Goal: Participate in discussion: Engage in conversation with other users on a specific topic

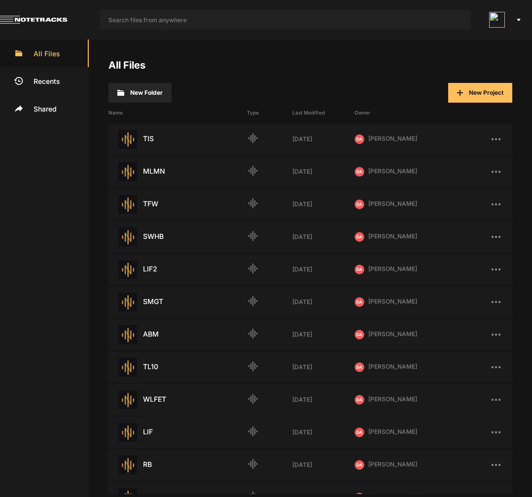
click at [291, 31] on nt-app-toolbar at bounding box center [266, 19] width 532 height 39
click at [297, 24] on input "text" at bounding box center [285, 20] width 371 height 20
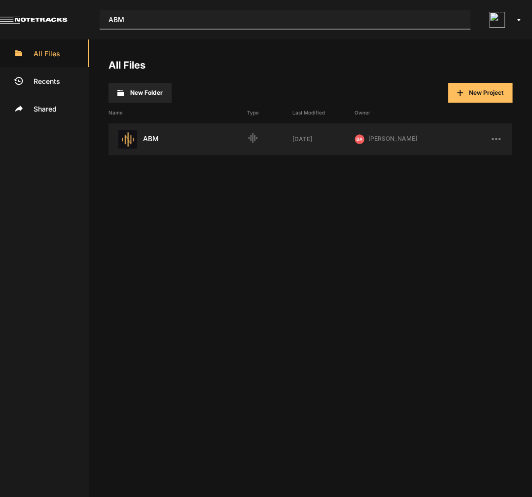
type input "ABM"
click at [158, 144] on div "ABM Last Modified: [DATE]" at bounding box center [177, 139] width 139 height 19
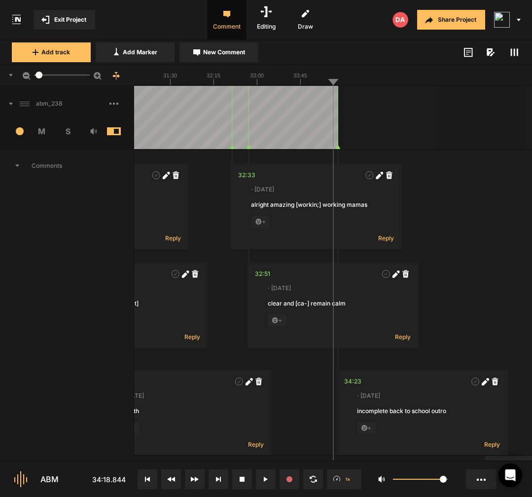
click at [115, 104] on rect at bounding box center [114, 104] width 2 height 2
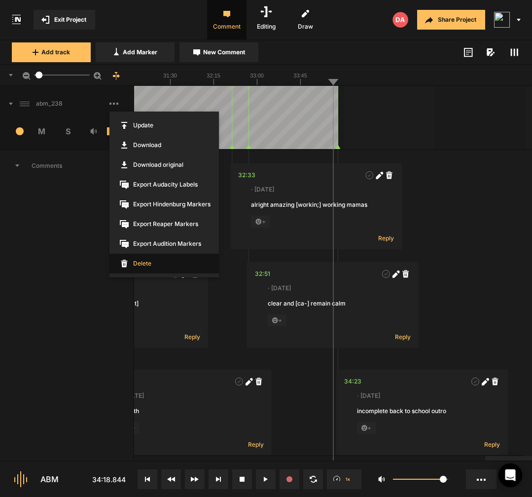
click at [149, 265] on span "Delete" at bounding box center [163, 263] width 109 height 20
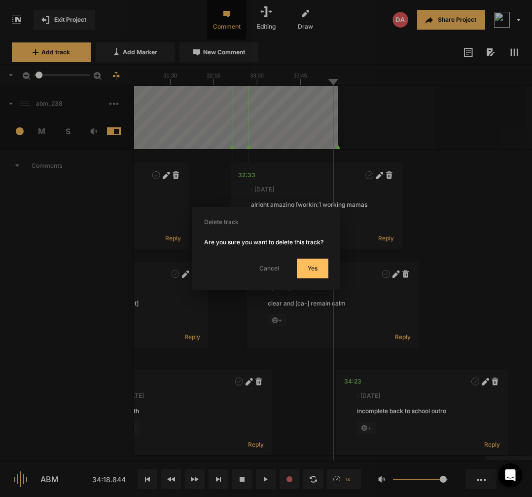
click at [320, 278] on button "Yes" at bounding box center [313, 268] width 32 height 20
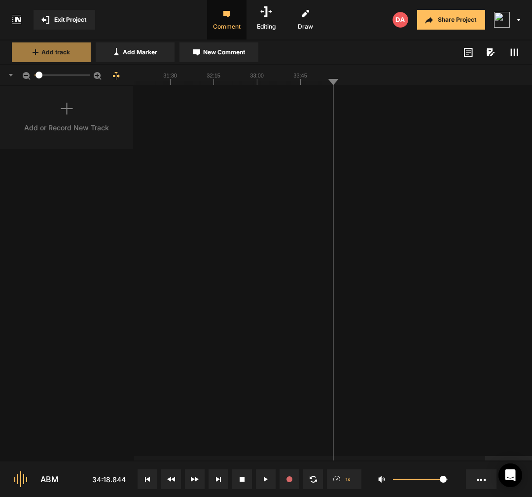
click at [71, 44] on button "Add track" at bounding box center [51, 52] width 79 height 20
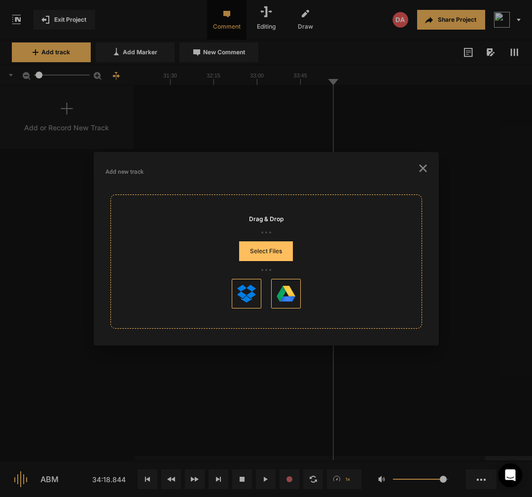
click at [270, 249] on button "Select Files" at bounding box center [266, 251] width 54 height 20
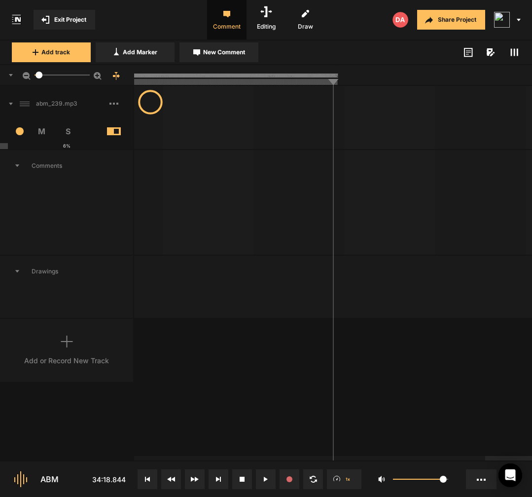
click at [146, 478] on icon at bounding box center [147, 478] width 5 height 5
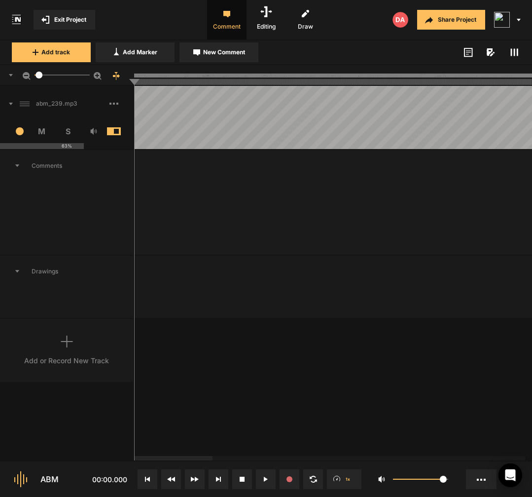
click at [149, 475] on button at bounding box center [148, 479] width 20 height 20
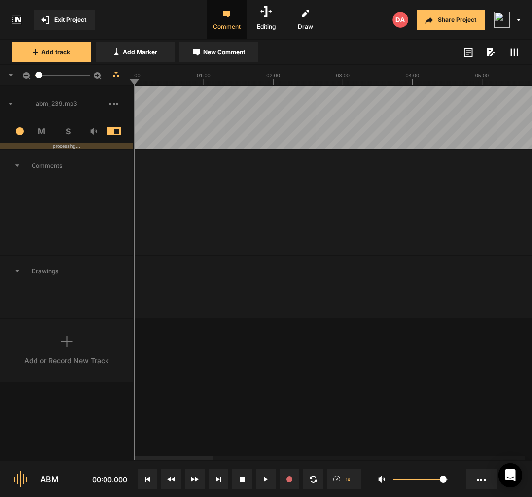
click at [148, 474] on button at bounding box center [148, 479] width 20 height 20
click at [205, 356] on div "abm_239.mp3 14 M S processing... Comments Drawings Add or Record New Track" at bounding box center [266, 273] width 532 height 374
click at [267, 481] on icon at bounding box center [266, 478] width 4 height 5
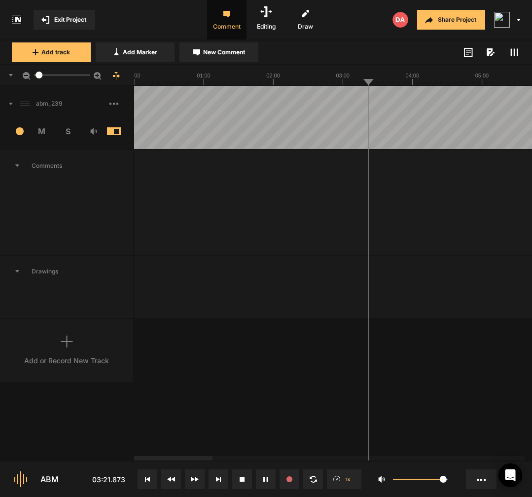
click at [146, 476] on button at bounding box center [148, 479] width 20 height 20
click at [241, 340] on div "abm_239 14 M S Comments Drawings Add or Record New Track" at bounding box center [266, 273] width 532 height 374
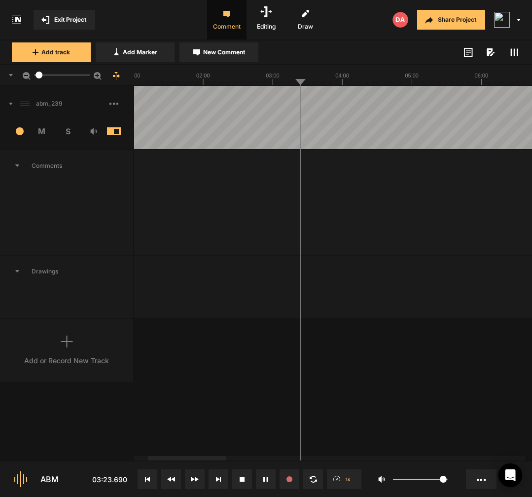
click at [242, 53] on span "New Comment" at bounding box center [224, 52] width 42 height 9
click at [400, 211] on textarea "And there's sort of a" at bounding box center [375, 213] width 130 height 27
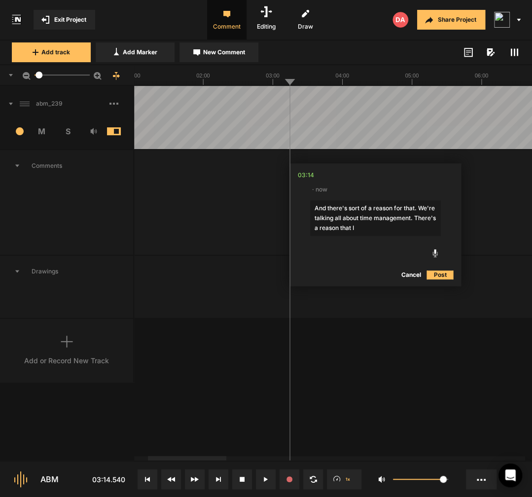
click at [414, 217] on textarea "And there's sort of a reason for that. We're talking all about time management.…" at bounding box center [375, 218] width 130 height 36
click at [395, 238] on textarea "And there's sort of a reason for that. We're talking all about time management.…" at bounding box center [375, 222] width 130 height 45
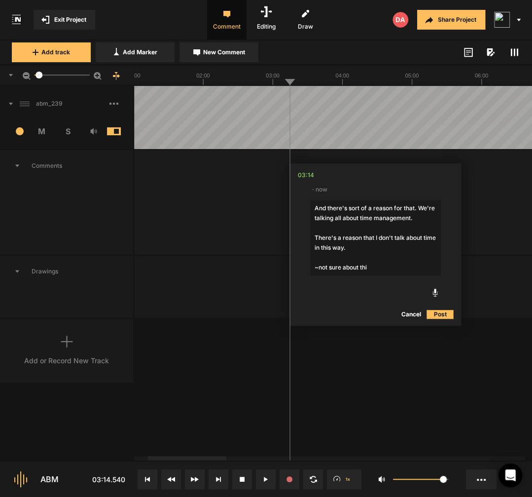
type textarea "And there's sort of a reason for that. We're talking all about time management.…"
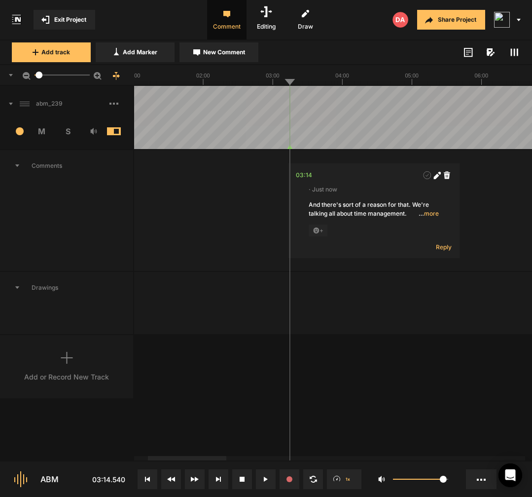
click at [251, 48] on button "New Comment" at bounding box center [218, 52] width 79 height 20
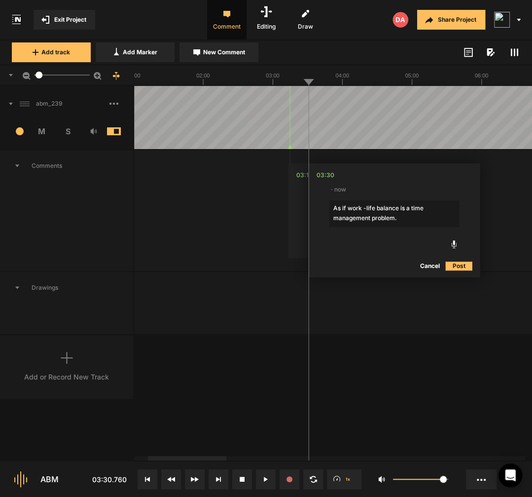
click at [347, 210] on textarea "As if work -life balance is a time management problem." at bounding box center [394, 213] width 130 height 27
type textarea "As if [balance] work -life balance is a time management problem."
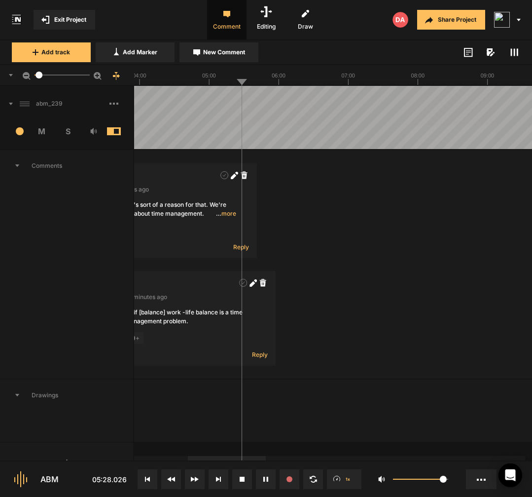
click at [229, 49] on span "New Comment" at bounding box center [224, 52] width 42 height 9
type textarea "[timeblo-] timeblock"
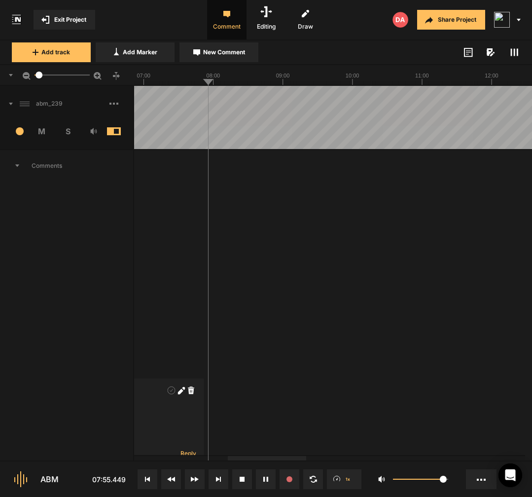
click at [237, 130] on div at bounding box center [507, 117] width 1990 height 63
click at [233, 132] on div at bounding box center [507, 117] width 1990 height 63
click at [233, 137] on div at bounding box center [507, 117] width 1990 height 63
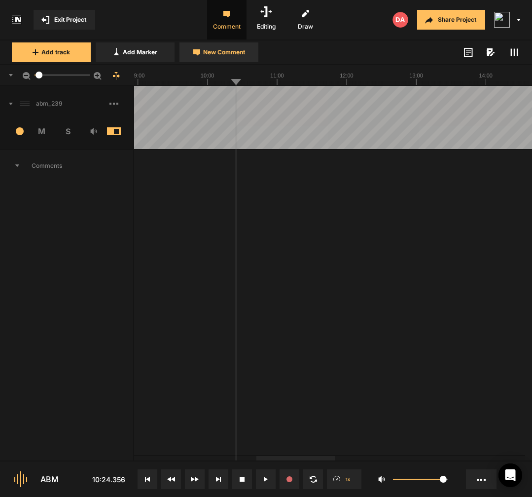
click at [226, 59] on button "New Comment" at bounding box center [218, 52] width 79 height 20
type textarea "["
type textarea "[it [DEMOGRAPHIC_DATA]-] it provides"
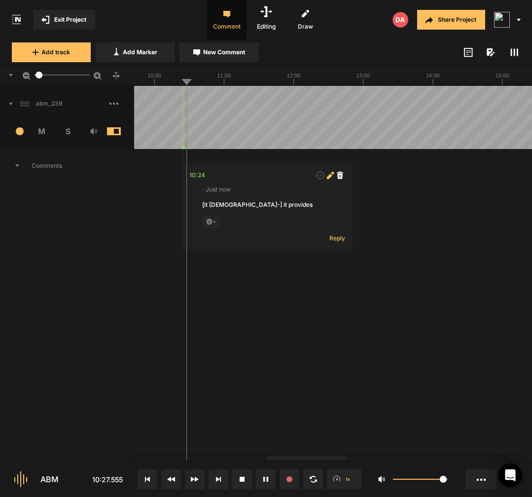
click at [327, 179] on span at bounding box center [330, 175] width 10 height 10
click at [310, 209] on textarea "[it [DEMOGRAPHIC_DATA]-] it provides" at bounding box center [267, 213] width 130 height 27
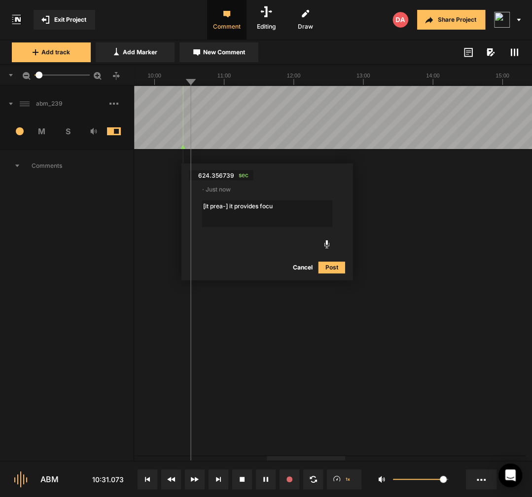
type textarea "[it [DEMOGRAPHIC_DATA]-] it provides focus"
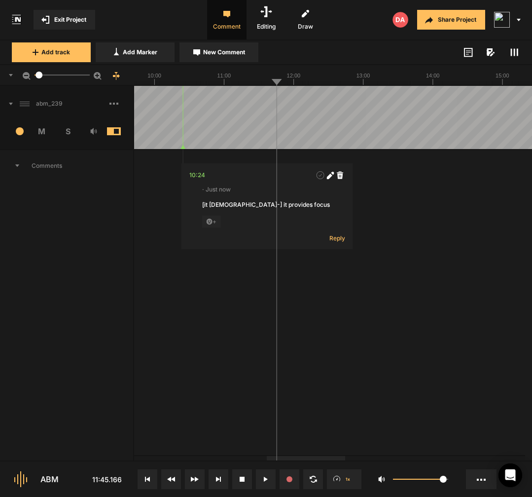
click at [274, 138] on div at bounding box center [454, 117] width 1990 height 63
click at [270, 139] on div at bounding box center [454, 117] width 1990 height 63
click at [247, 45] on button "New Comment" at bounding box center [218, 52] width 79 height 20
type textarea "[she got[ she’s getting right"
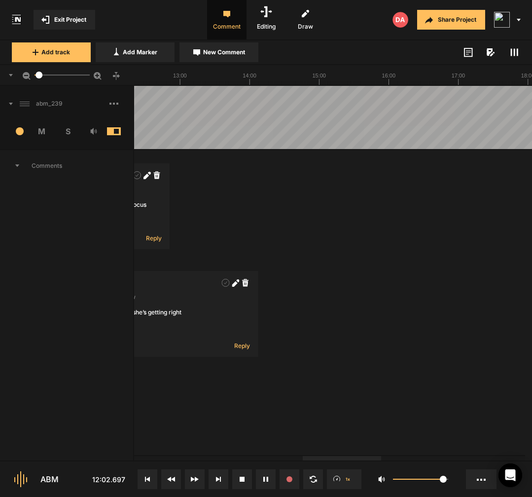
click at [531, 241] on div "03:14 · 11 minutes ago And there's sort of a reason for that. We're talking all…" at bounding box center [270, 313] width 1990 height 327
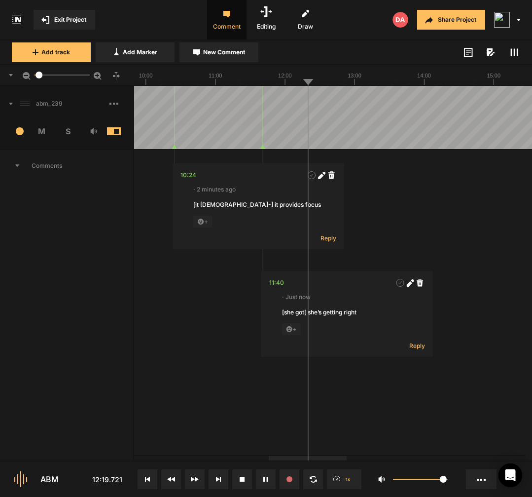
click at [294, 137] on div at bounding box center [445, 117] width 1990 height 63
click at [295, 134] on div at bounding box center [445, 117] width 1990 height 63
click at [293, 141] on div at bounding box center [445, 117] width 1990 height 63
click at [240, 58] on button "New Comment" at bounding box center [218, 52] width 79 height 20
click at [381, 213] on textarea "Time is," at bounding box center [381, 213] width 130 height 27
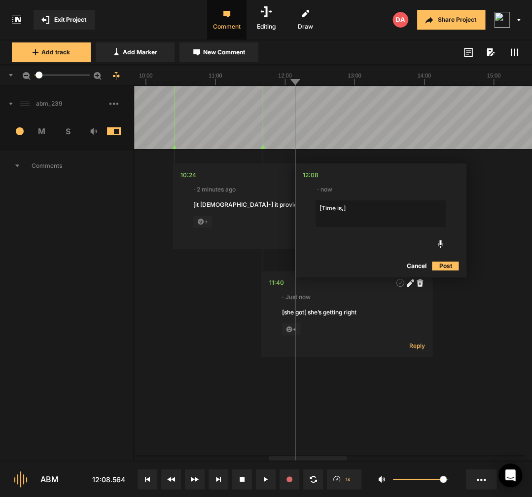
type textarea "[Time is,] there's a state of consistency with time. It is you that goes up and…"
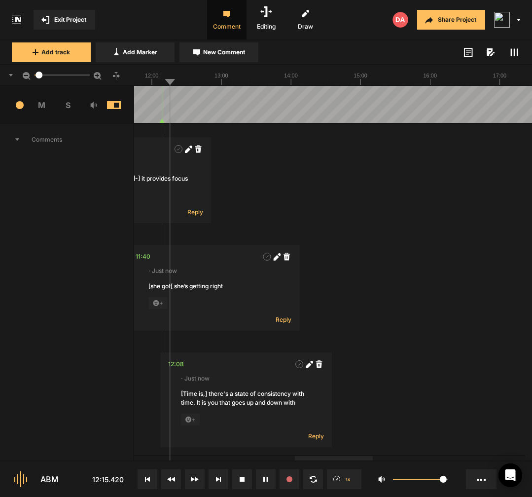
scroll to position [27, 0]
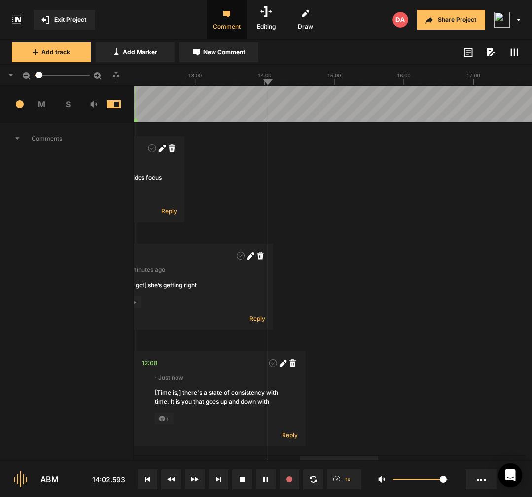
click at [265, 109] on div at bounding box center [285, 90] width 1990 height 63
click at [262, 110] on div at bounding box center [285, 90] width 1990 height 63
click at [260, 111] on div at bounding box center [285, 90] width 1990 height 63
click at [233, 48] on span "New Comment" at bounding box center [224, 52] width 42 height 9
type textarea "[is a is a] is a"
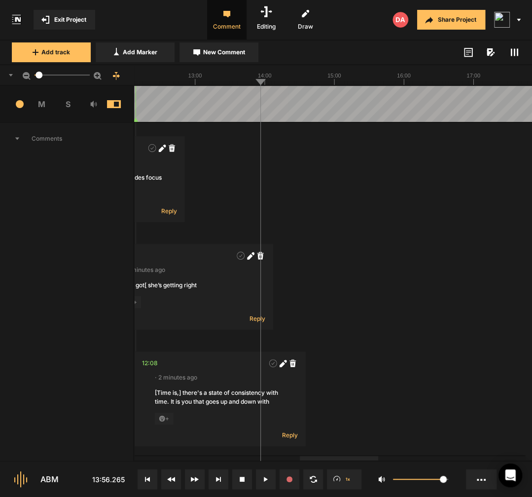
scroll to position [22, 0]
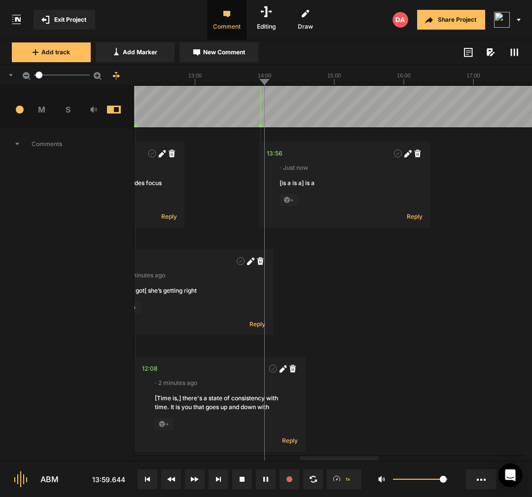
click at [404, 158] on nt-comment "13:56 · Just now [is a is a] is a + Reply" at bounding box center [345, 185] width 172 height 86
click at [408, 156] on icon at bounding box center [406, 153] width 5 height 5
type textarea "[is a is a] is astate of"
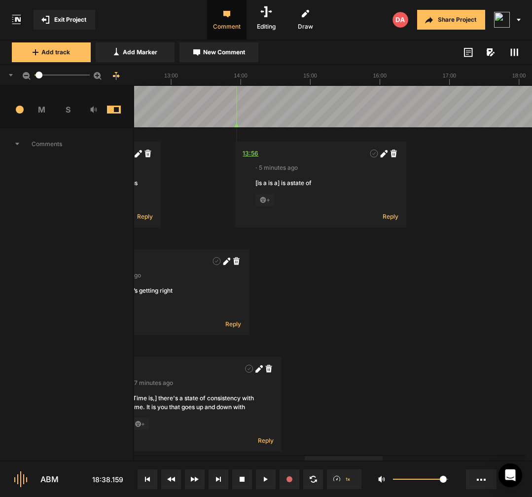
click at [246, 153] on div "13:56" at bounding box center [251, 153] width 16 height 10
click at [380, 111] on div at bounding box center [261, 95] width 1990 height 63
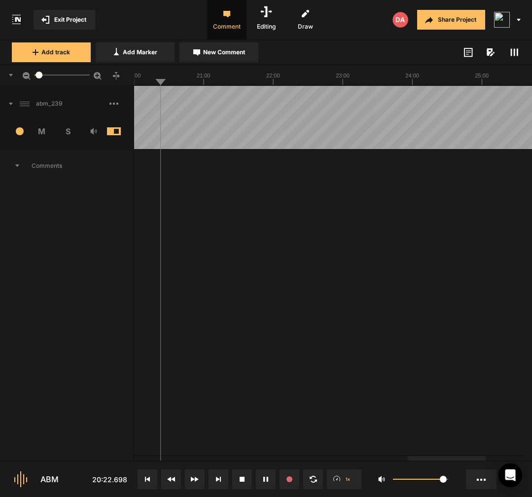
scroll to position [0, 0]
click at [174, 55] on button "Add Marker" at bounding box center [135, 52] width 79 height 20
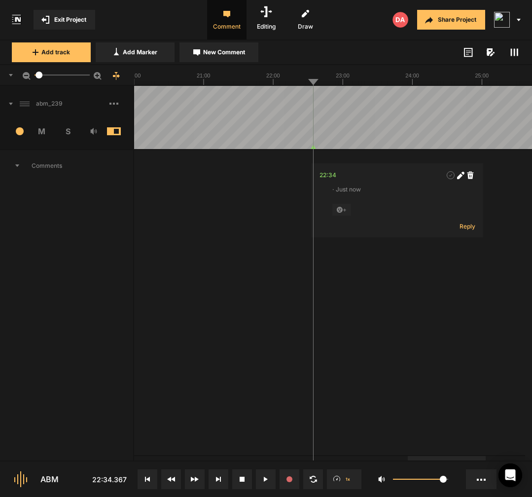
click at [462, 177] on icon at bounding box center [460, 175] width 7 height 7
click at [376, 178] on span "sec" at bounding box center [376, 175] width 15 height 10
click at [391, 209] on textarea "The last time hack that I have for you," at bounding box center [397, 213] width 130 height 27
click at [389, 204] on textarea "The last time hack I have from you ]that I have for you," at bounding box center [397, 213] width 130 height 27
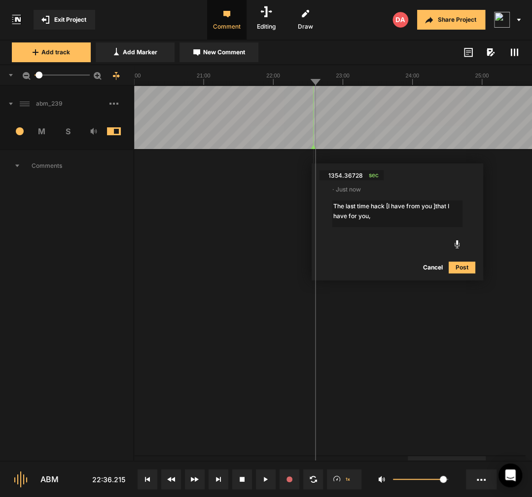
click at [437, 207] on textarea "The last time hack [I have from you ]that I have for you," at bounding box center [397, 213] width 130 height 27
click at [405, 215] on textarea "The last time hack [I have from you ] that I have for you," at bounding box center [397, 213] width 130 height 27
type textarea "The last time hack [I have from you ] that I have for you, [excuse me] ~not sur…"
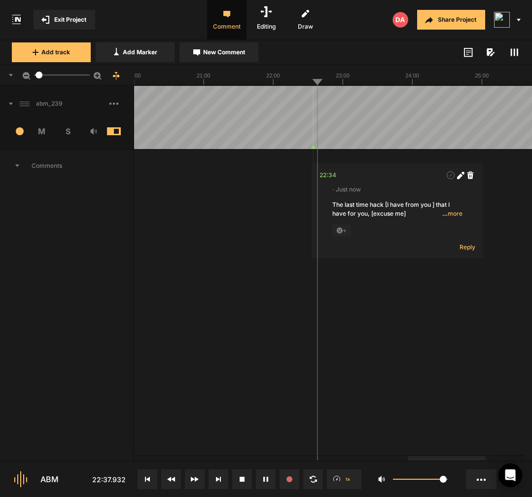
click at [446, 214] on span "… more" at bounding box center [452, 213] width 20 height 9
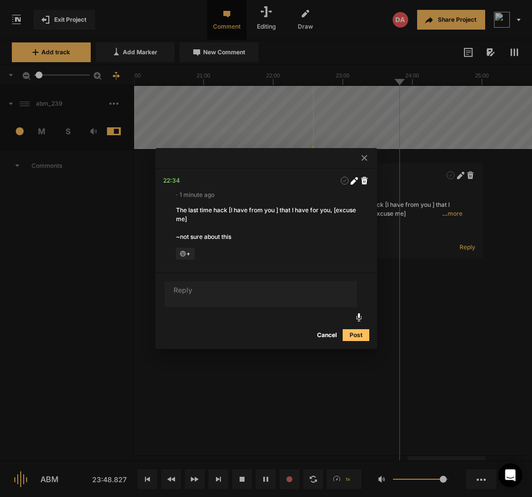
click at [492, 371] on div at bounding box center [266, 248] width 532 height 497
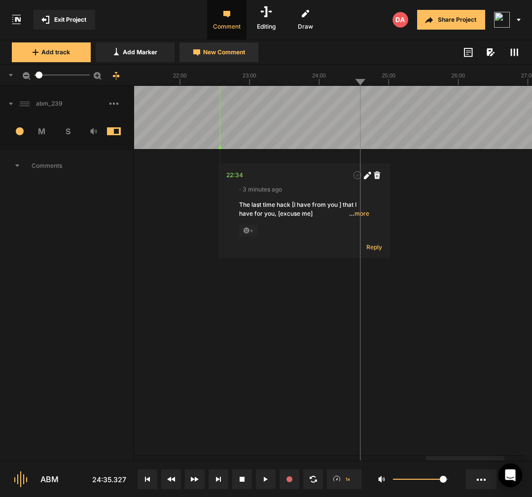
click at [211, 59] on button "New Comment" at bounding box center [218, 52] width 79 height 20
click at [485, 209] on textarea "Instead, the things that you put in" at bounding box center [446, 213] width 130 height 27
type textarea "Instead, the things that you put in your past brain, essentially put in your ca…"
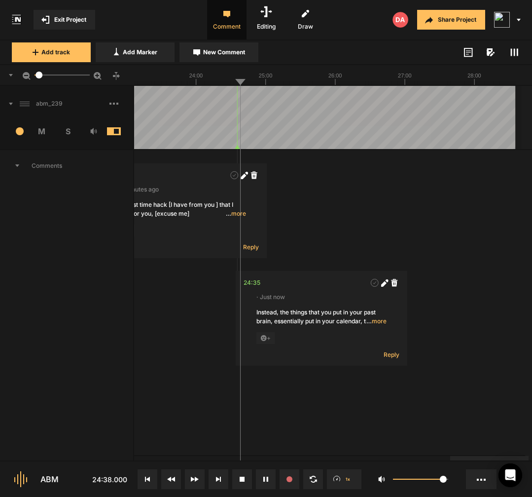
click at [378, 320] on span "… more" at bounding box center [376, 321] width 20 height 9
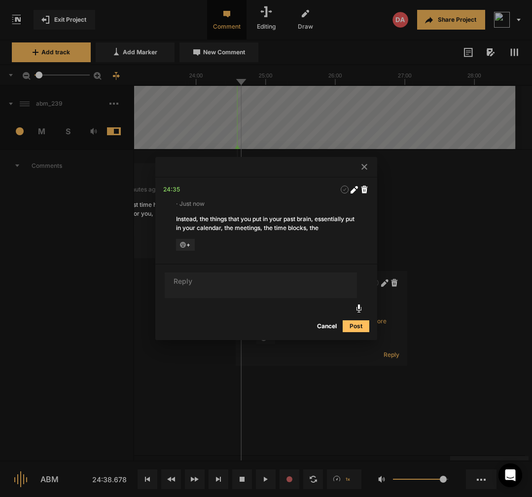
click at [356, 184] on span at bounding box center [355, 189] width 10 height 10
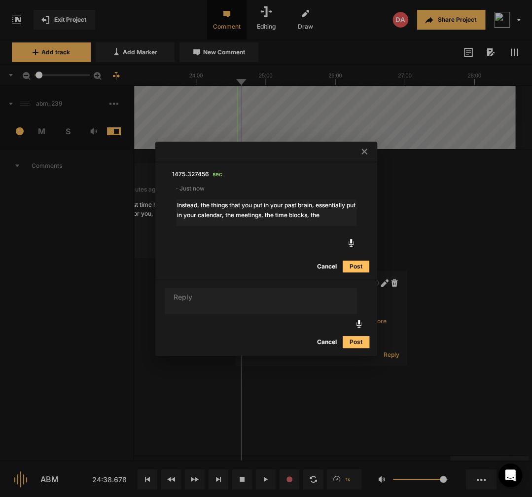
click at [273, 205] on textarea "Instead, the things that you put in your past brain, essentially put in your ca…" at bounding box center [266, 212] width 180 height 27
type textarea "[Instead, the things that you put in] your past brain, essentially put in your …"
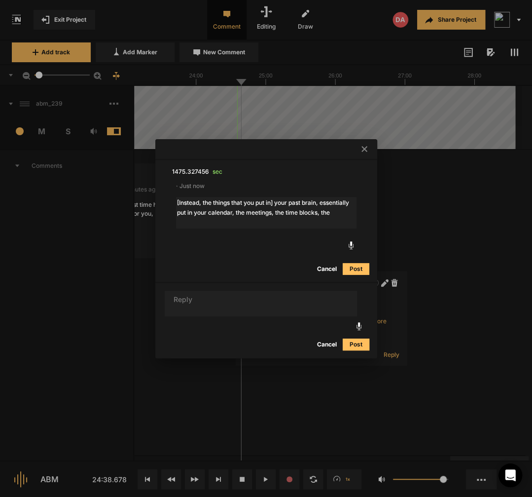
scroll to position [0, 12]
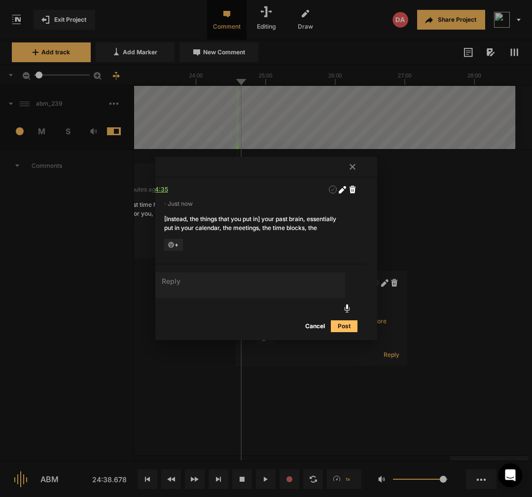
click at [167, 184] on div "24:35" at bounding box center [159, 189] width 17 height 10
click at [332, 403] on div at bounding box center [266, 248] width 532 height 497
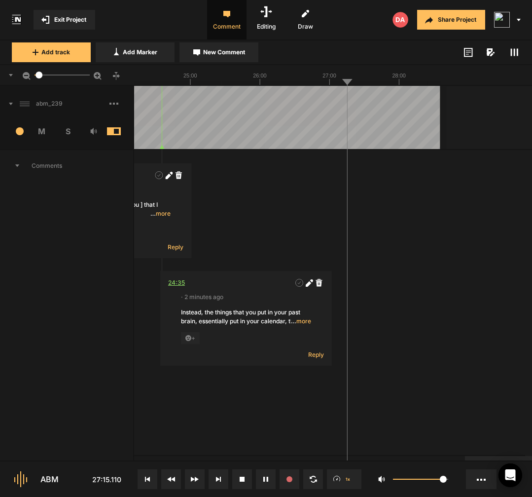
click at [180, 282] on div "24:35" at bounding box center [176, 283] width 17 height 10
click at [218, 55] on span "New Comment" at bounding box center [224, 52] width 42 height 9
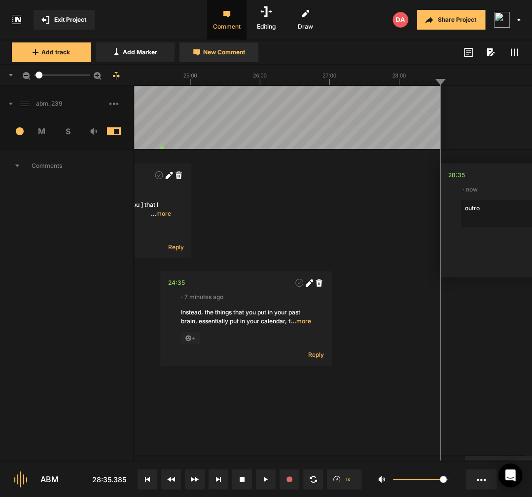
type textarea "o"
type textarea "outro is cut"
click at [114, 103] on rect at bounding box center [114, 104] width 2 height 2
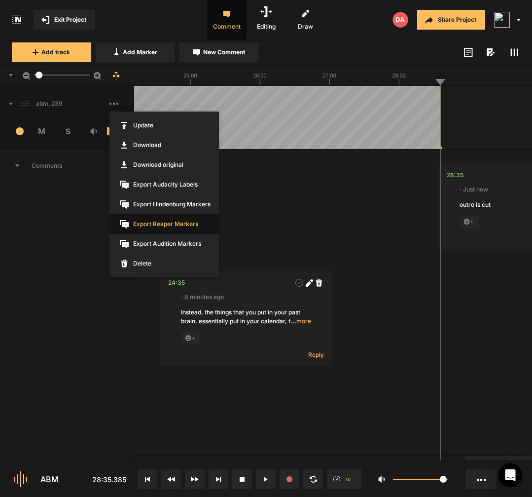
click at [168, 223] on span "Export Reaper Markers" at bounding box center [163, 224] width 109 height 20
